Goal: Task Accomplishment & Management: Complete application form

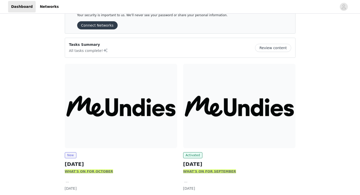
scroll to position [51, 0]
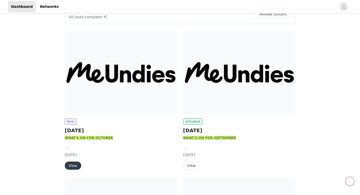
click at [74, 165] on button "View" at bounding box center [73, 166] width 16 height 8
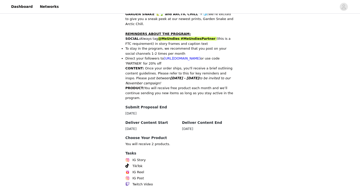
scroll to position [240, 0]
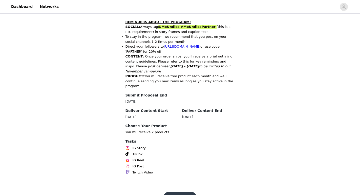
click at [169, 192] on button "Get Started" at bounding box center [180, 198] width 34 height 12
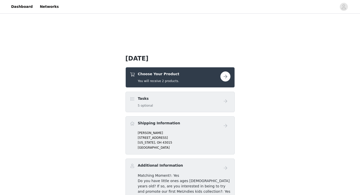
scroll to position [101, 0]
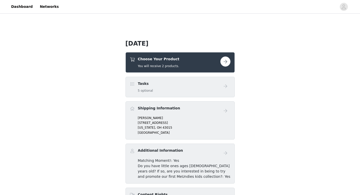
click at [226, 63] on button "button" at bounding box center [226, 61] width 10 height 10
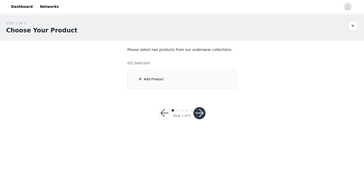
click at [169, 83] on div "Add Product" at bounding box center [181, 79] width 109 height 19
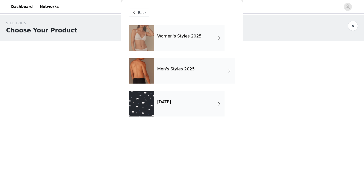
click at [196, 103] on div "[DATE]" at bounding box center [189, 103] width 70 height 25
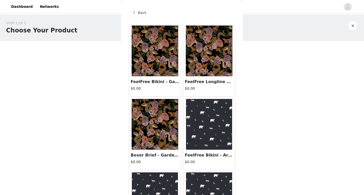
click at [202, 65] on img at bounding box center [209, 51] width 47 height 51
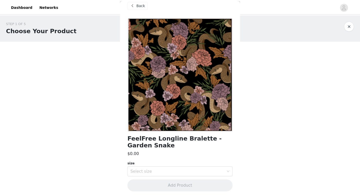
scroll to position [11, 0]
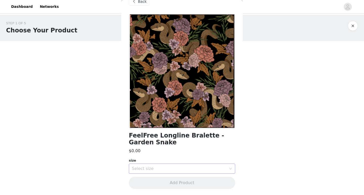
click at [163, 168] on div "Select size" at bounding box center [179, 168] width 95 height 5
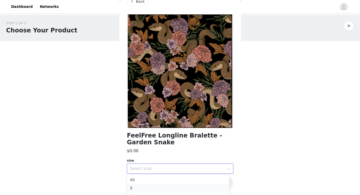
click at [137, 188] on li "S" at bounding box center [178, 188] width 103 height 8
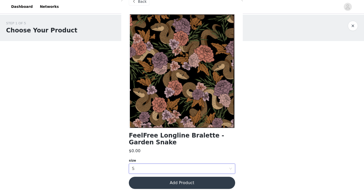
click at [170, 181] on button "Add Product" at bounding box center [182, 183] width 106 height 12
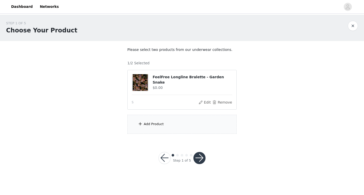
click at [151, 125] on div "Add Product" at bounding box center [154, 124] width 20 height 5
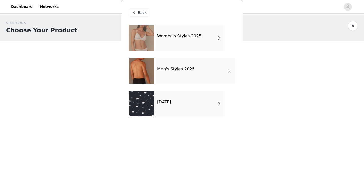
click at [182, 47] on div "Women's Styles 2025" at bounding box center [189, 37] width 70 height 25
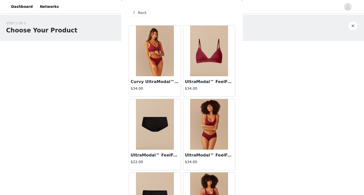
click at [140, 15] on span "Back" at bounding box center [142, 12] width 9 height 5
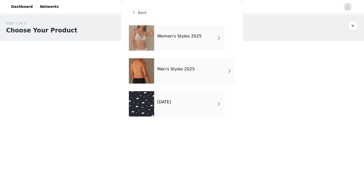
click at [165, 104] on h4 "[DATE]" at bounding box center [164, 102] width 14 height 5
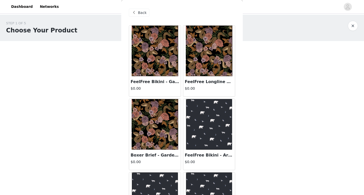
click at [158, 75] on img at bounding box center [155, 51] width 47 height 51
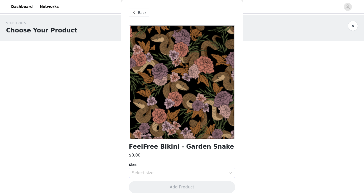
click at [180, 173] on div "Select size" at bounding box center [179, 172] width 95 height 5
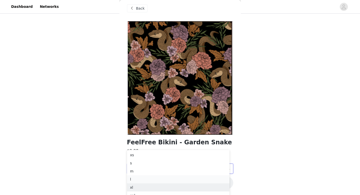
scroll to position [35, 0]
click at [143, 165] on li "m" at bounding box center [178, 166] width 103 height 8
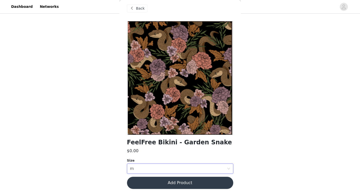
scroll to position [0, 0]
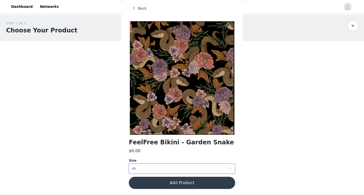
click at [167, 183] on button "Add Product" at bounding box center [182, 183] width 106 height 12
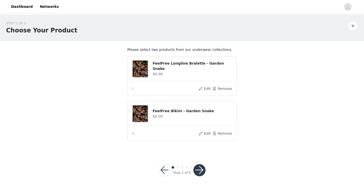
click at [201, 168] on button "button" at bounding box center [199, 170] width 12 height 12
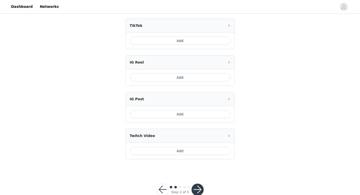
scroll to position [195, 0]
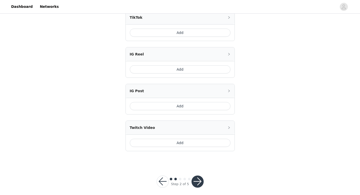
click at [198, 177] on button "button" at bounding box center [198, 182] width 12 height 12
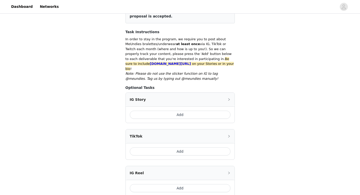
scroll to position [76, 0]
click at [211, 99] on div "IG Story" at bounding box center [180, 99] width 109 height 14
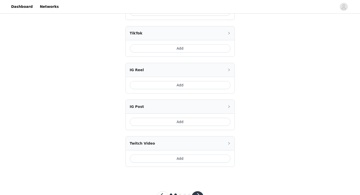
scroll to position [240, 0]
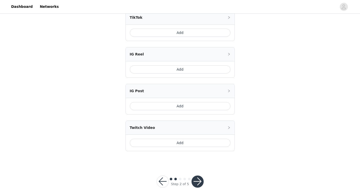
click at [195, 176] on button "button" at bounding box center [198, 182] width 12 height 12
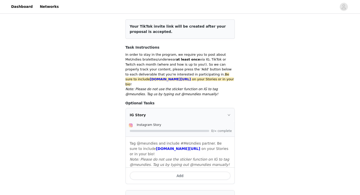
scroll to position [88, 0]
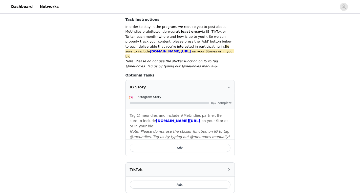
click at [203, 144] on button "Add" at bounding box center [180, 148] width 101 height 8
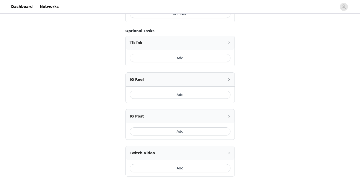
scroll to position [247, 0]
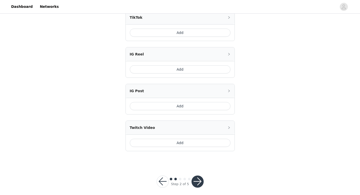
click at [164, 179] on button "button" at bounding box center [163, 182] width 12 height 12
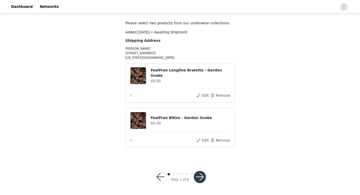
scroll to position [27, 0]
click at [201, 174] on button "button" at bounding box center [200, 177] width 12 height 12
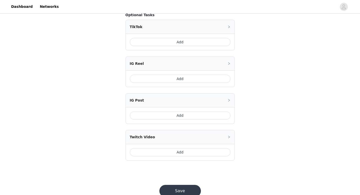
scroll to position [247, 0]
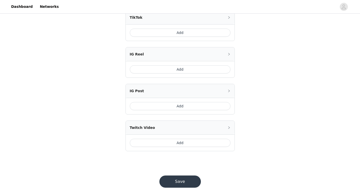
click at [192, 176] on button "Save" at bounding box center [181, 182] width 42 height 12
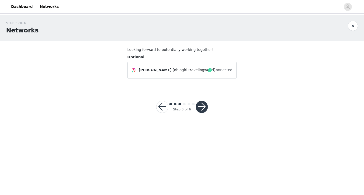
click at [201, 108] on button "button" at bounding box center [202, 107] width 12 height 12
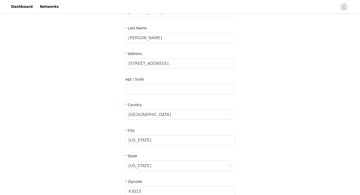
scroll to position [150, 0]
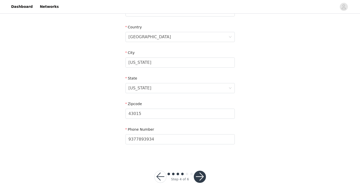
click at [199, 177] on button "button" at bounding box center [200, 177] width 12 height 12
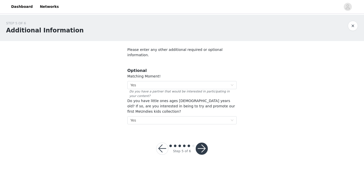
click at [203, 143] on button "button" at bounding box center [202, 149] width 12 height 12
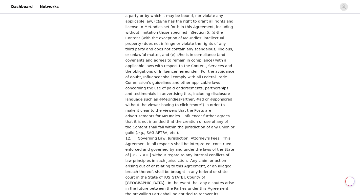
scroll to position [1381, 0]
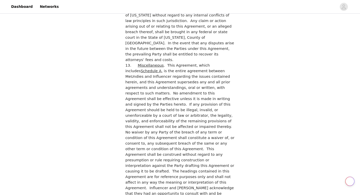
checkbox input "true"
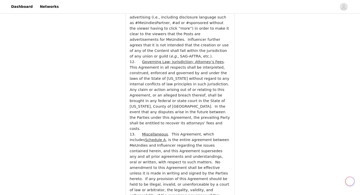
scroll to position [1807, 0]
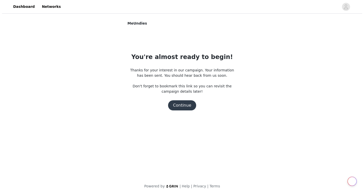
scroll to position [0, 0]
click at [185, 108] on button "Continue" at bounding box center [182, 105] width 28 height 10
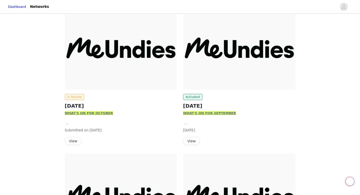
scroll to position [76, 0]
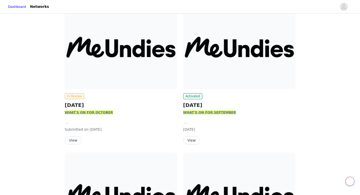
click at [191, 140] on button "View" at bounding box center [191, 140] width 17 height 8
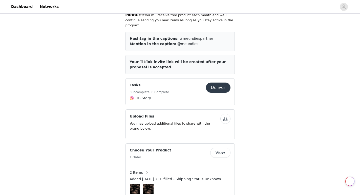
scroll to position [329, 0]
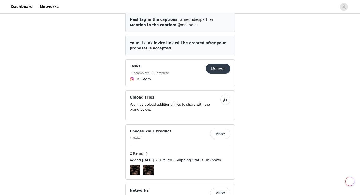
click at [216, 64] on button "Deliver" at bounding box center [218, 69] width 25 height 10
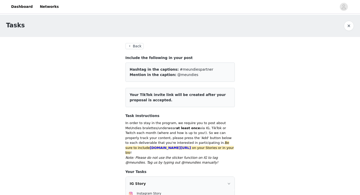
click at [135, 44] on button "Back" at bounding box center [135, 46] width 18 height 6
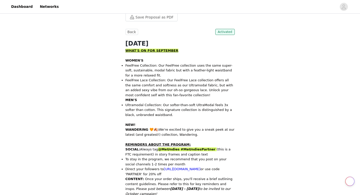
scroll to position [253, 0]
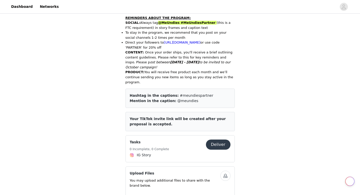
click at [224, 140] on button "Deliver" at bounding box center [218, 145] width 25 height 10
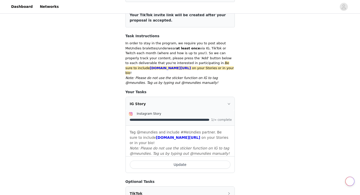
scroll to position [101, 0]
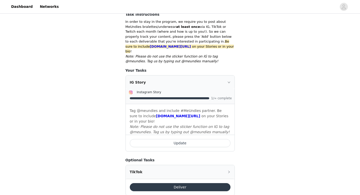
click at [189, 139] on button "Update" at bounding box center [180, 143] width 101 height 8
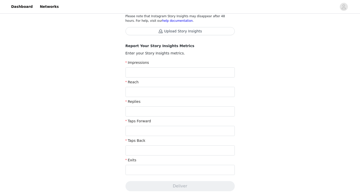
scroll to position [101, 0]
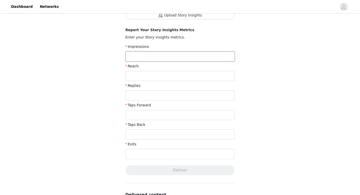
click at [174, 59] on input "text" at bounding box center [180, 56] width 109 height 10
type input "159"
click at [176, 75] on input "text" at bounding box center [180, 76] width 109 height 10
type input "173"
click at [170, 100] on input "text" at bounding box center [180, 95] width 109 height 10
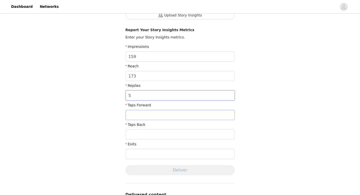
type input "5"
click at [150, 116] on input "text" at bounding box center [180, 115] width 109 height 10
type input "145"
click at [152, 137] on input "text" at bounding box center [180, 134] width 109 height 10
type input "3"
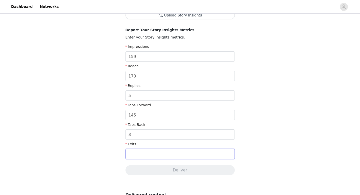
click at [149, 154] on input "text" at bounding box center [180, 154] width 109 height 10
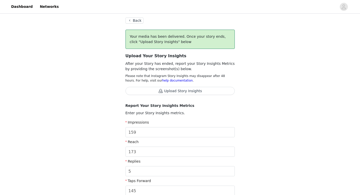
scroll to position [0, 0]
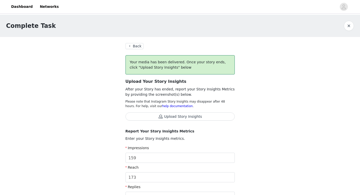
type input "13"
click at [167, 116] on button "Upload Story Insights" at bounding box center [180, 116] width 109 height 8
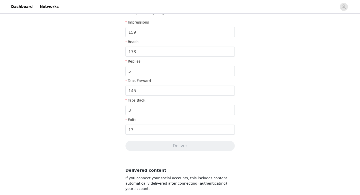
scroll to position [127, 0]
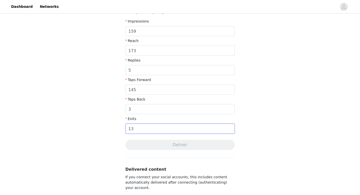
click at [146, 128] on input "13" at bounding box center [180, 129] width 109 height 10
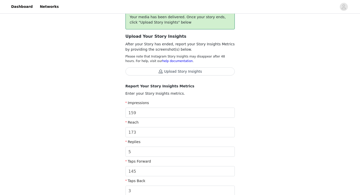
scroll to position [25, 0]
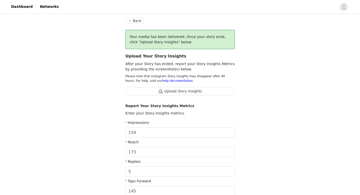
click at [207, 90] on button "Upload Story Insights" at bounding box center [180, 91] width 109 height 8
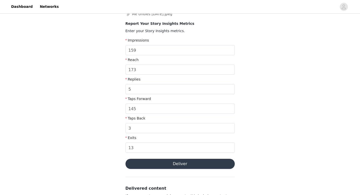
scroll to position [127, 0]
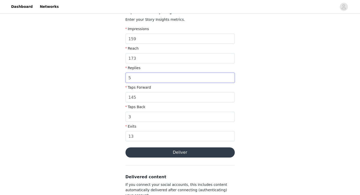
drag, startPoint x: 156, startPoint y: 77, endPoint x: 111, endPoint y: 77, distance: 44.8
click at [112, 78] on div "Complete Task Back Your media has been delivered. Once your story ends, click "…" at bounding box center [180, 72] width 360 height 369
type input "1"
click at [153, 95] on input "145" at bounding box center [180, 97] width 109 height 10
type input "143"
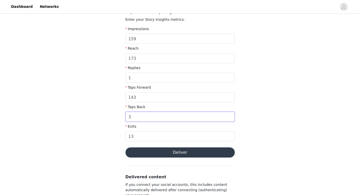
click at [145, 117] on input "3" at bounding box center [180, 117] width 109 height 10
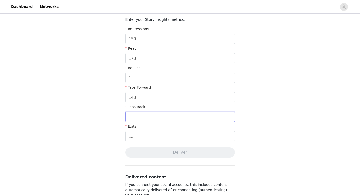
type input "1"
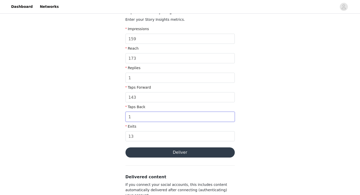
type input "1"
click at [176, 151] on button "Deliver" at bounding box center [180, 152] width 109 height 10
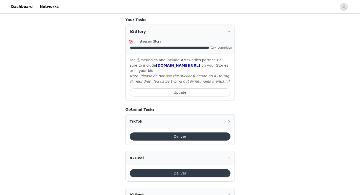
scroll to position [219, 0]
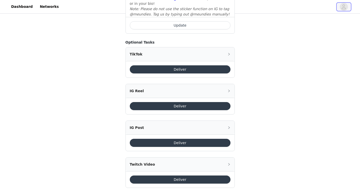
click at [345, 9] on icon "avatar" at bounding box center [344, 6] width 4 height 5
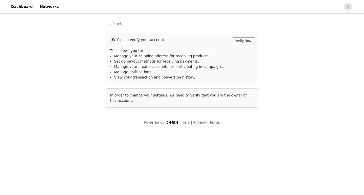
click at [241, 41] on button "Verify Now" at bounding box center [243, 40] width 21 height 7
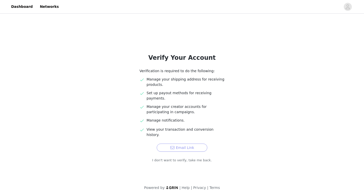
click at [195, 144] on button "Email Link" at bounding box center [182, 148] width 51 height 8
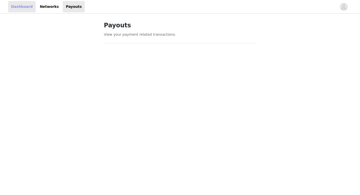
drag, startPoint x: 17, startPoint y: 8, endPoint x: 42, endPoint y: 14, distance: 25.7
click at [17, 8] on link "Dashboard" at bounding box center [22, 6] width 28 height 11
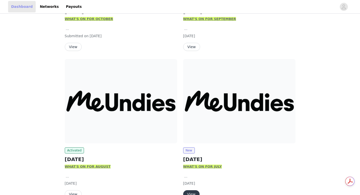
scroll to position [219, 0]
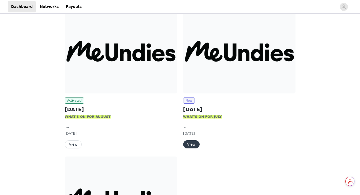
click at [72, 144] on button "View" at bounding box center [73, 144] width 17 height 8
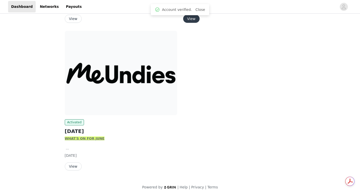
scroll to position [346, 0]
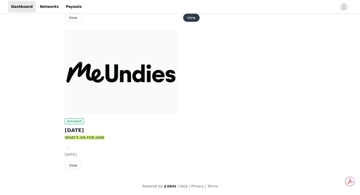
click at [72, 166] on button "View" at bounding box center [73, 165] width 17 height 8
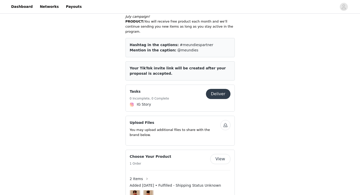
scroll to position [346, 0]
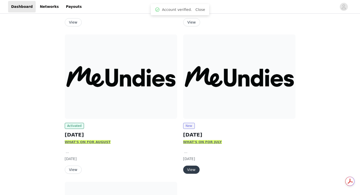
click at [193, 170] on button "View" at bounding box center [191, 170] width 16 height 8
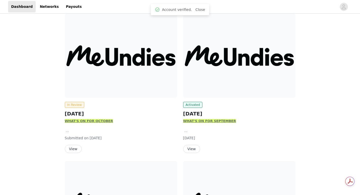
click at [74, 150] on button "View" at bounding box center [73, 149] width 17 height 8
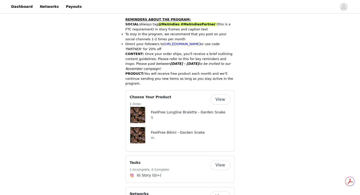
click at [221, 94] on button "View" at bounding box center [220, 99] width 20 height 10
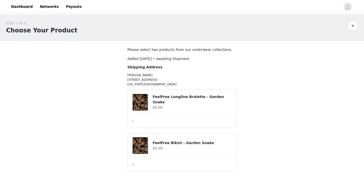
click at [352, 27] on button "button" at bounding box center [353, 26] width 10 height 10
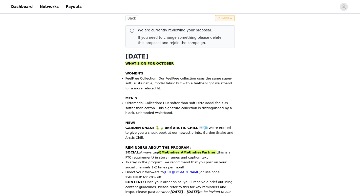
scroll to position [127, 0]
